Goal: Book appointment/travel/reservation

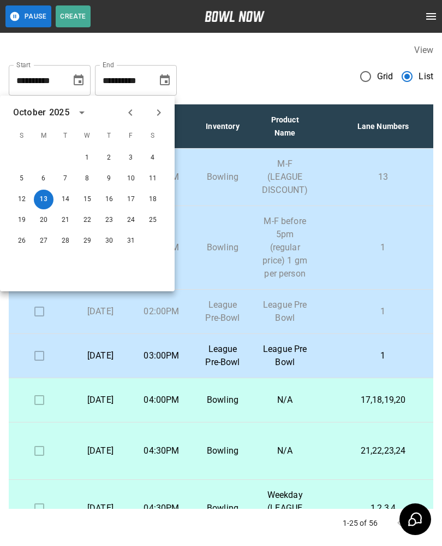
scroll to position [141, 27]
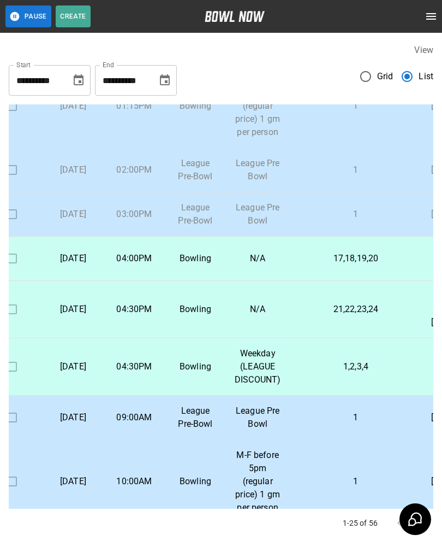
click at [202, 60] on div "**********" at bounding box center [221, 75] width 425 height 39
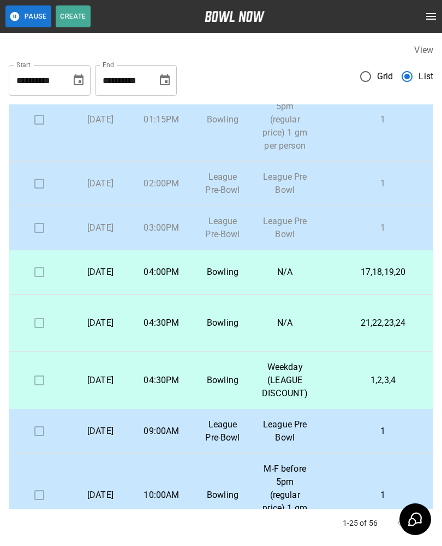
scroll to position [128, 0]
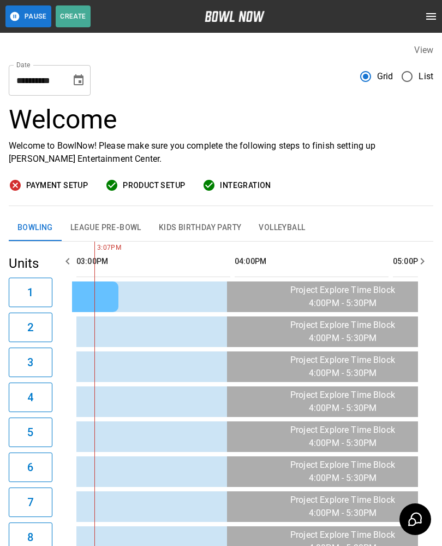
click at [129, 230] on button "League Pre-Bowl" at bounding box center [106, 228] width 88 height 26
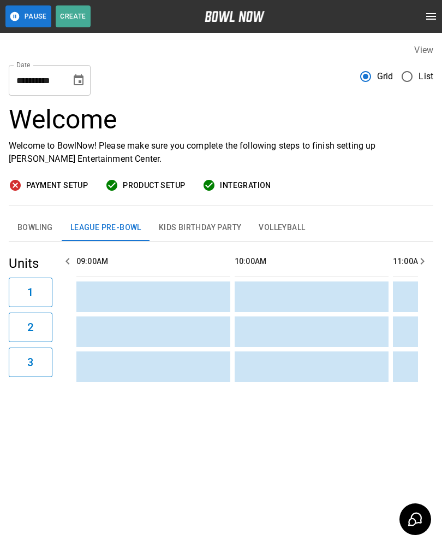
scroll to position [0, 950]
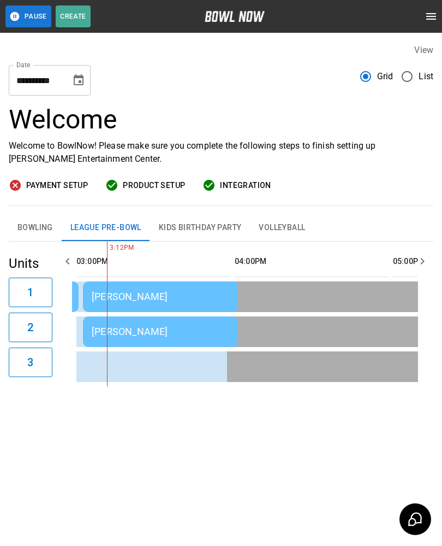
click at [76, 79] on icon "Choose date, selected date is Oct 13, 2025" at bounding box center [78, 80] width 13 height 13
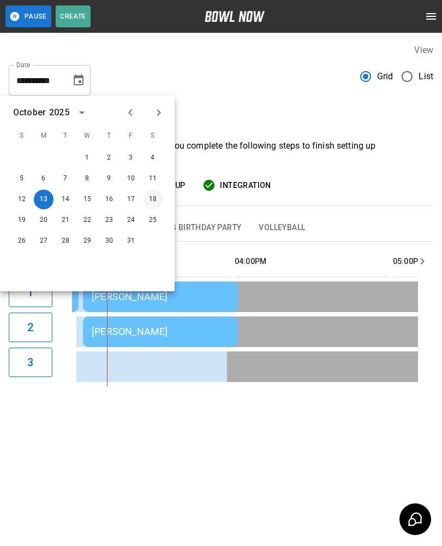
click at [150, 203] on button "18" at bounding box center [153, 199] width 20 height 20
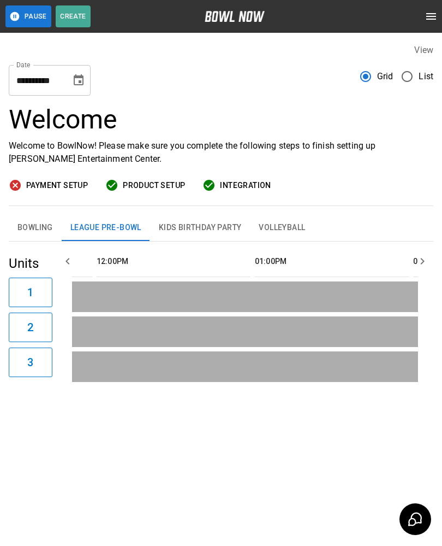
scroll to position [0, 337]
click at [34, 226] on button "Bowling" at bounding box center [35, 228] width 53 height 26
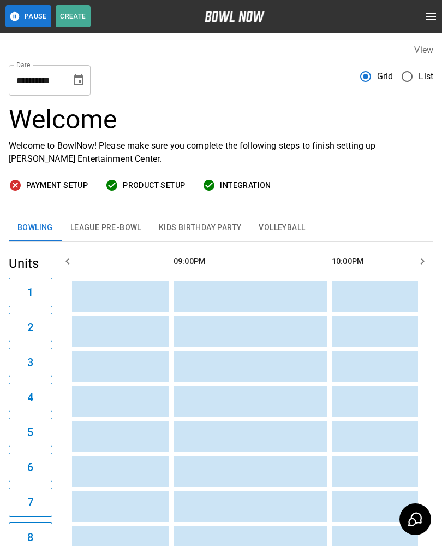
click at [75, 85] on icon "Choose date, selected date is Oct 18, 2025" at bounding box center [79, 79] width 10 height 11
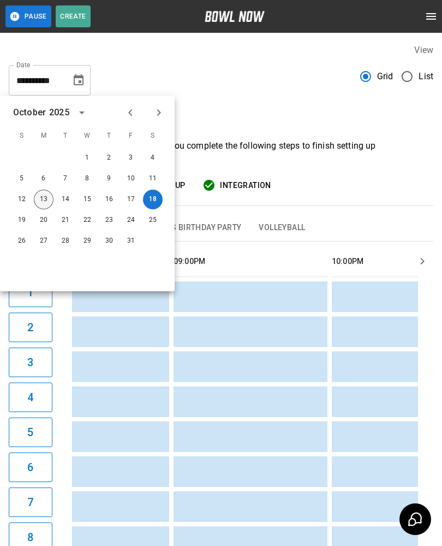
click at [34, 198] on button "13" at bounding box center [44, 199] width 20 height 20
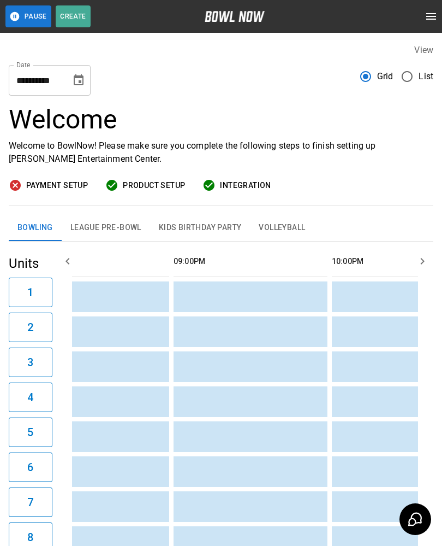
type input "**********"
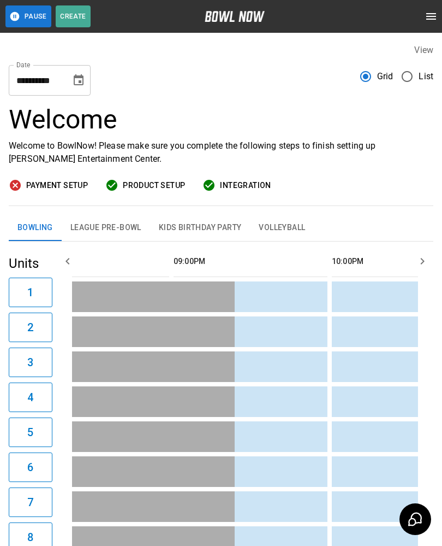
click at [102, 227] on button "League Pre-Bowl" at bounding box center [106, 228] width 88 height 26
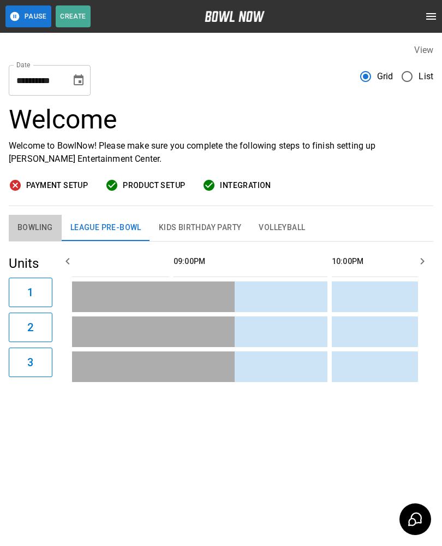
click at [26, 227] on button "Bowling" at bounding box center [35, 228] width 53 height 26
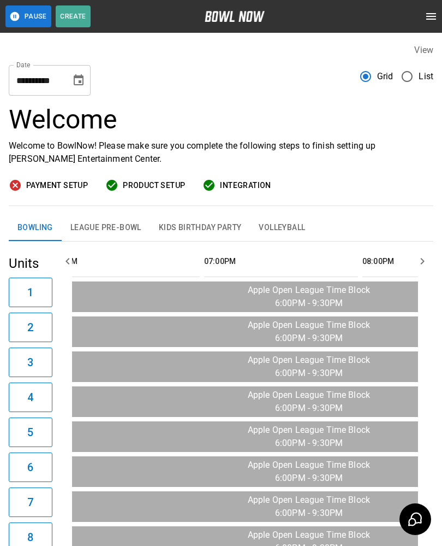
scroll to position [0, 1371]
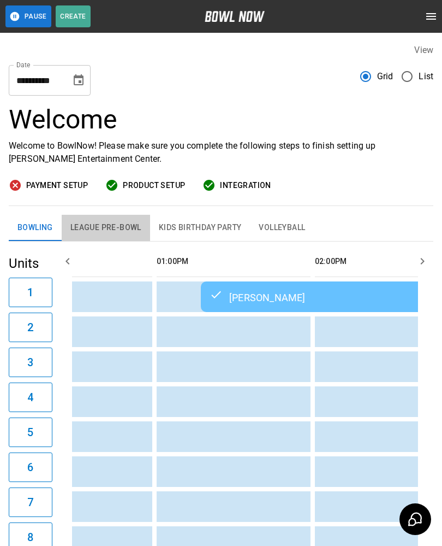
click at [91, 224] on button "League Pre-Bowl" at bounding box center [106, 228] width 88 height 26
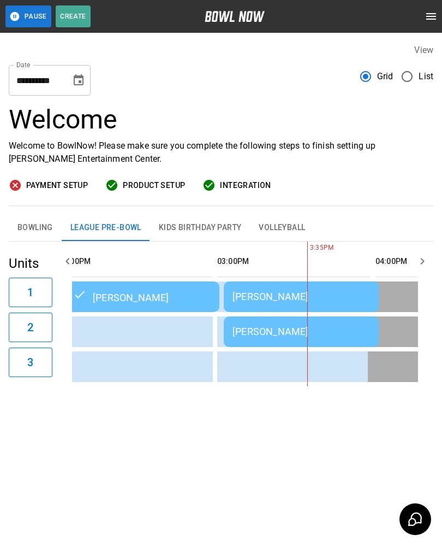
click at [259, 299] on div "[PERSON_NAME]" at bounding box center [302, 296] width 138 height 11
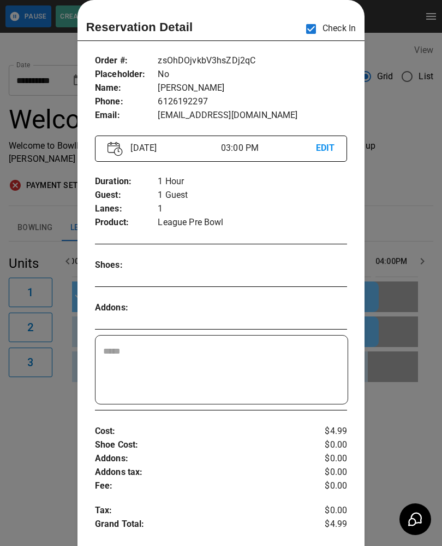
click at [399, 192] on div at bounding box center [221, 273] width 442 height 546
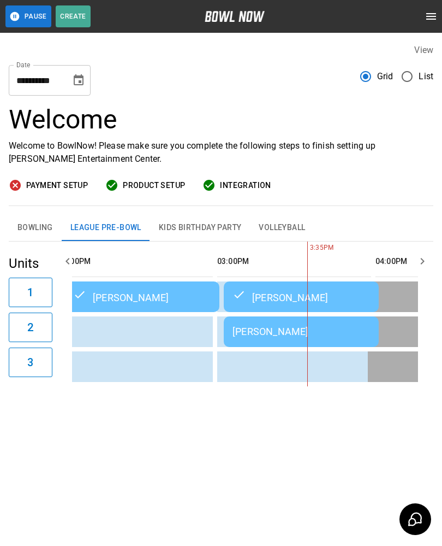
click at [251, 329] on div "Adam Bushard" at bounding box center [302, 330] width 138 height 11
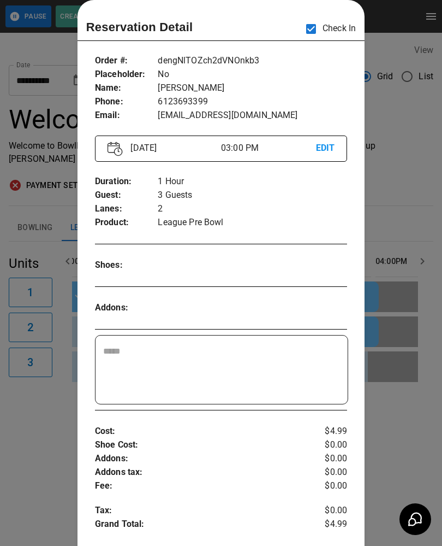
click at [427, 426] on div at bounding box center [221, 273] width 442 height 546
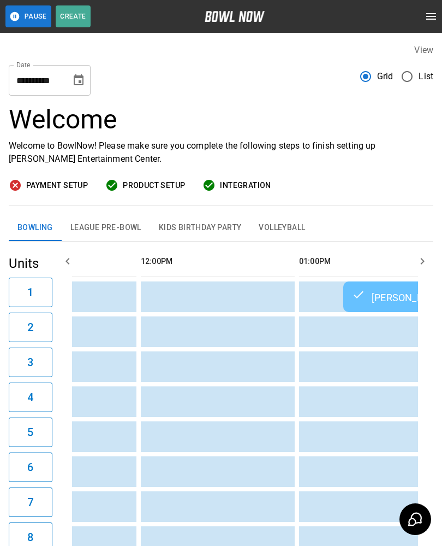
scroll to position [0, 407]
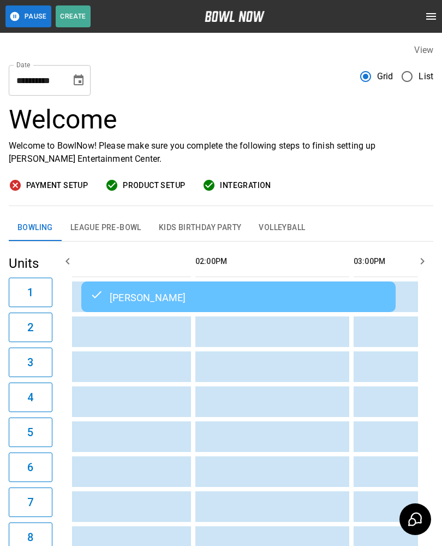
click at [114, 217] on button "League Pre-Bowl" at bounding box center [106, 228] width 88 height 26
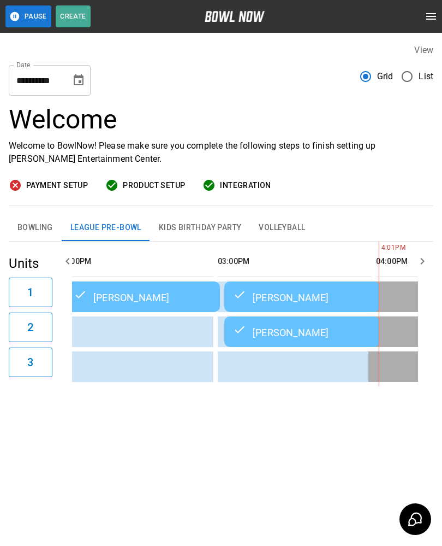
scroll to position [0, 821]
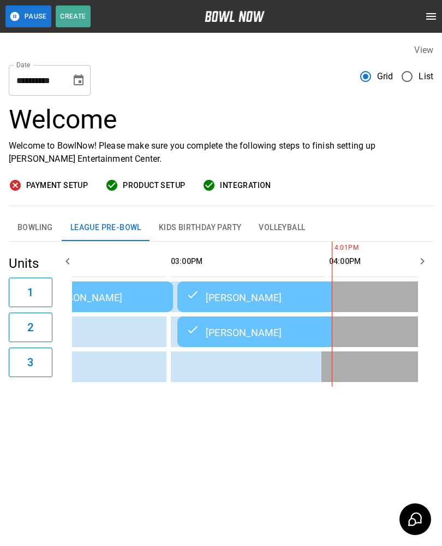
click at [35, 358] on button "3" at bounding box center [31, 361] width 44 height 29
click at [72, 79] on icon "Choose date, selected date is Oct 13, 2025" at bounding box center [78, 80] width 13 height 13
click at [281, 65] on div "**********" at bounding box center [221, 75] width 425 height 39
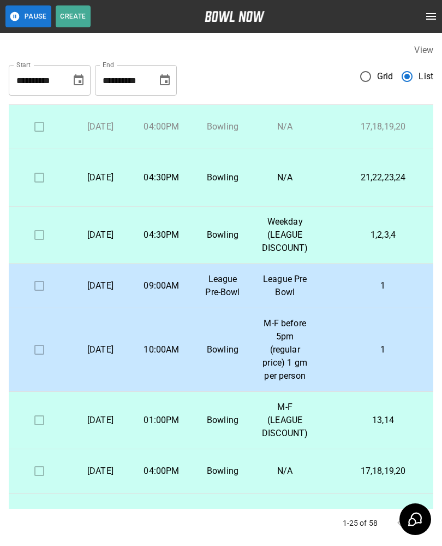
scroll to position [318, 0]
click at [36, 206] on td at bounding box center [39, 177] width 61 height 57
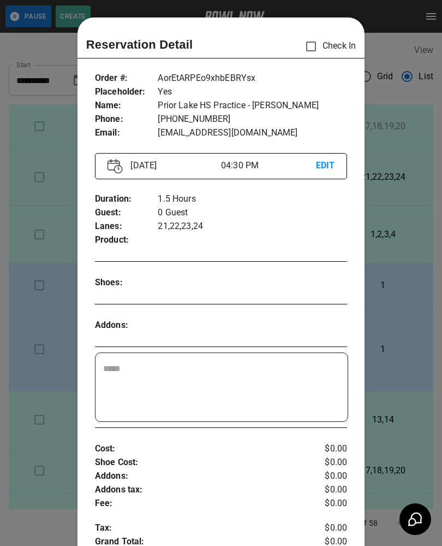
scroll to position [17, 0]
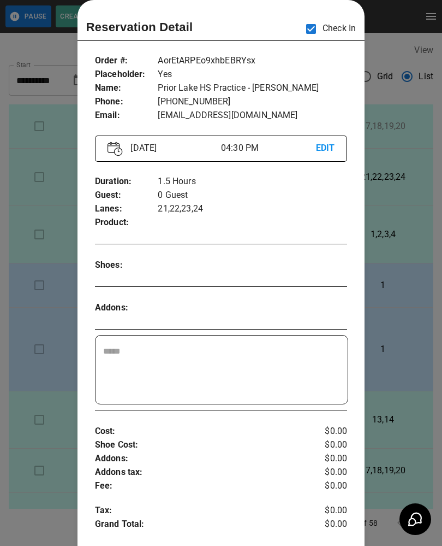
click at [396, 209] on div at bounding box center [221, 273] width 442 height 546
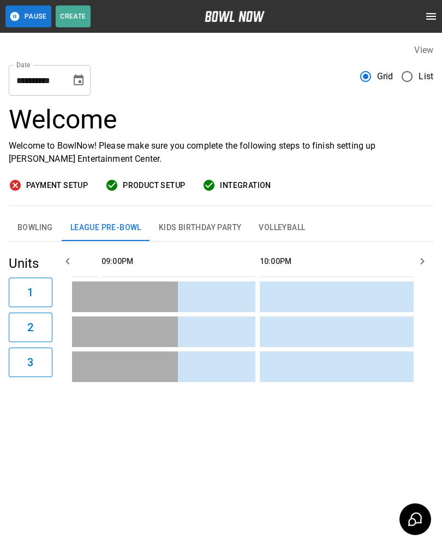
scroll to position [0, 1891]
click at [35, 224] on button "Bowling" at bounding box center [35, 228] width 53 height 26
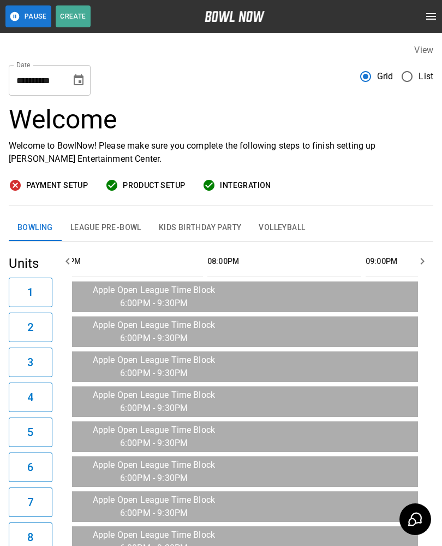
scroll to position [0, 1551]
